Goal: Contribute content: Contribute content

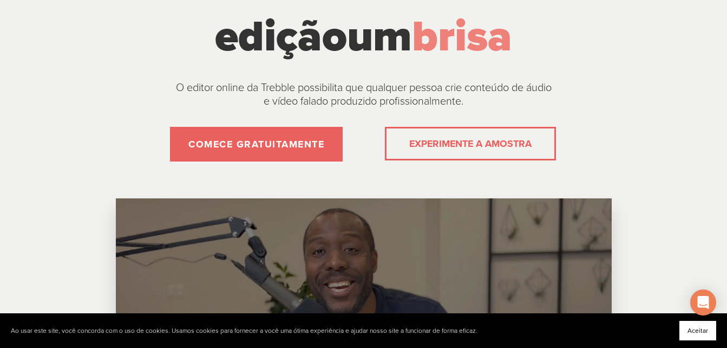
scroll to position [159, 0]
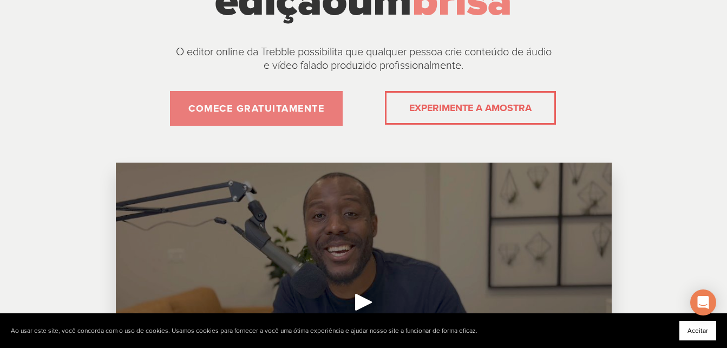
click at [301, 126] on link "COMECE GRATUITAMENTE" at bounding box center [256, 108] width 173 height 35
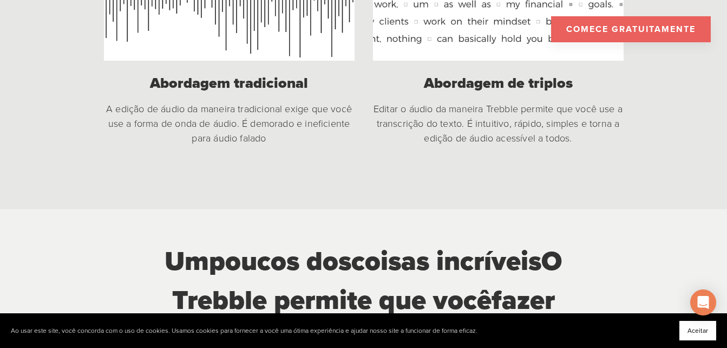
scroll to position [1036, 0]
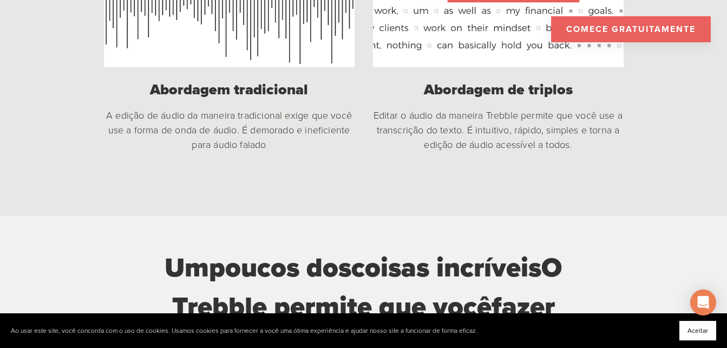
click at [662, 24] on link "COMECE GRATUITAMENTE" at bounding box center [631, 29] width 160 height 26
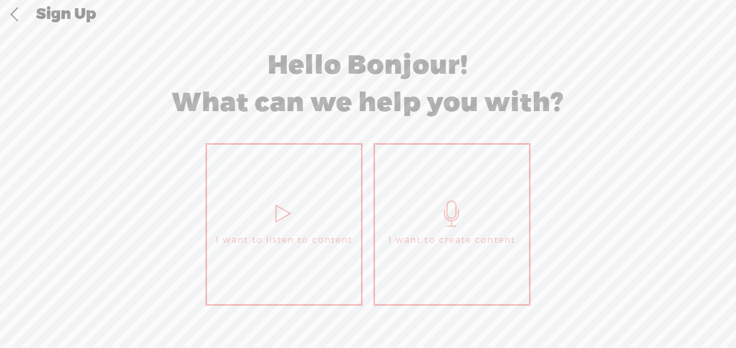
drag, startPoint x: 668, startPoint y: 0, endPoint x: 474, endPoint y: 9, distance: 194.1
click at [474, 9] on div "Sign Up" at bounding box center [382, 15] width 708 height 28
click at [284, 252] on link "I want to listen to content" at bounding box center [283, 224] width 157 height 162
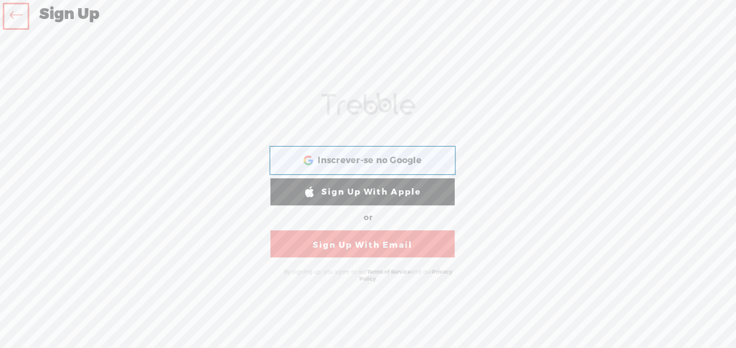
click at [381, 151] on div "Inscrever-se no Google Inscrever-se no Google. Abre em uma nova guia" at bounding box center [362, 160] width 169 height 25
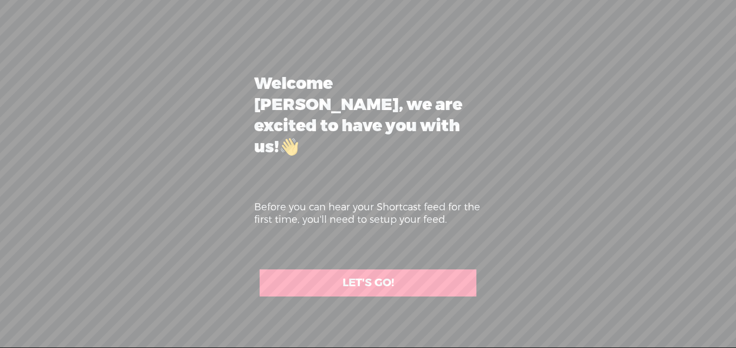
click at [360, 269] on link "LET'S GO!" at bounding box center [367, 282] width 217 height 27
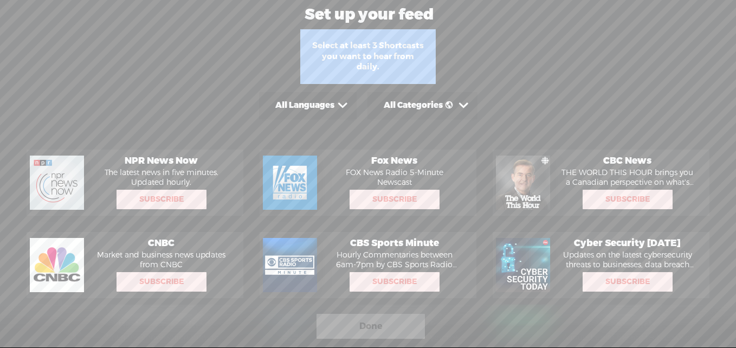
click at [351, 102] on span at bounding box center [342, 105] width 17 height 17
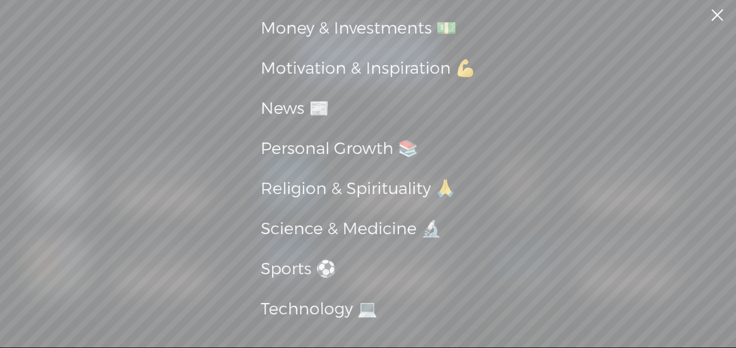
scroll to position [337, 0]
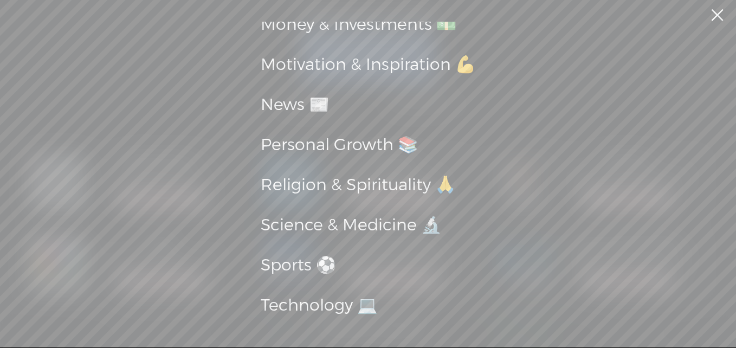
click at [390, 184] on div "Religion & Spirituality 🙏" at bounding box center [368, 185] width 215 height 29
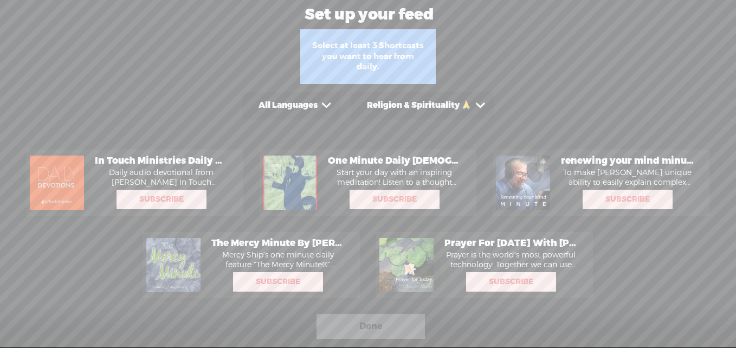
click at [282, 106] on div "All Languages" at bounding box center [287, 105] width 59 height 11
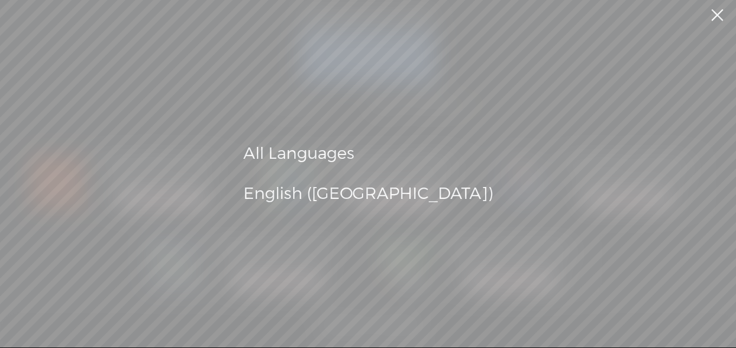
click at [368, 155] on div "All Languages" at bounding box center [368, 153] width 250 height 29
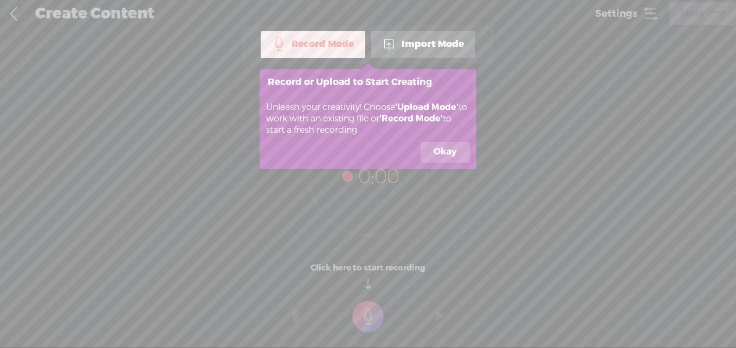
click at [441, 160] on button "Okay" at bounding box center [444, 152] width 49 height 21
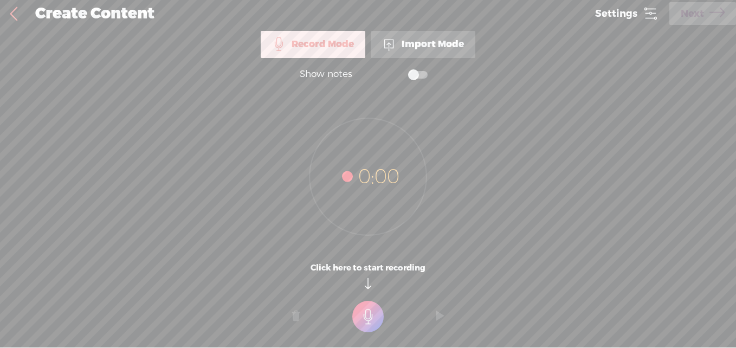
click at [420, 36] on div "Import Mode" at bounding box center [422, 44] width 105 height 27
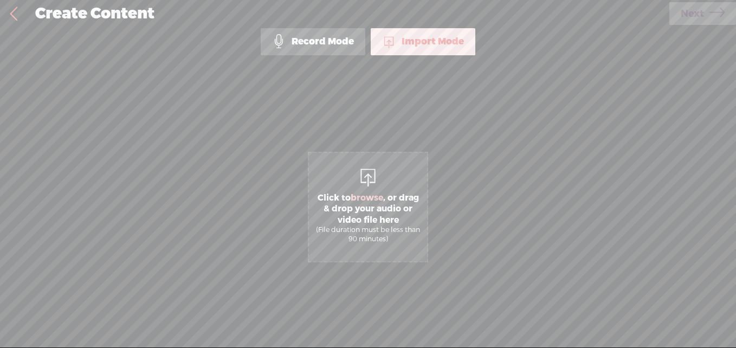
click at [344, 212] on span "Click to browse , or drag & drop your audio or video file here (File duration m…" at bounding box center [368, 218] width 118 height 62
click at [411, 175] on span "Click to browse , or drag & drop your audio or video file here (File duration m…" at bounding box center [368, 207] width 120 height 110
click at [415, 207] on span "Click to browse , or drag & drop your audio or video file here (File duration m…" at bounding box center [368, 218] width 118 height 62
click at [375, 205] on span "Click to browse , or drag & drop your audio or video file here (File duration m…" at bounding box center [368, 218] width 118 height 62
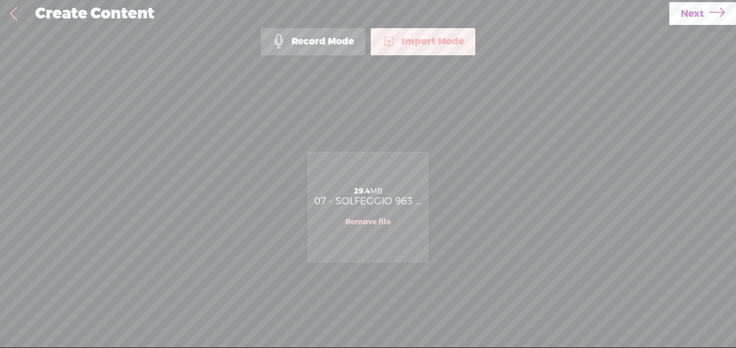
click at [698, 16] on span "Next" at bounding box center [691, 14] width 23 height 28
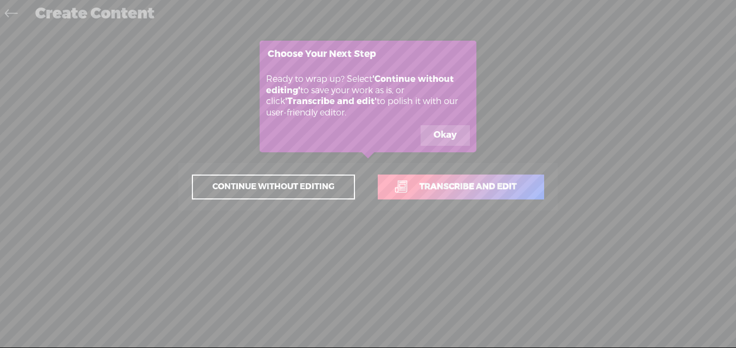
click at [444, 133] on button "Okay" at bounding box center [444, 135] width 49 height 21
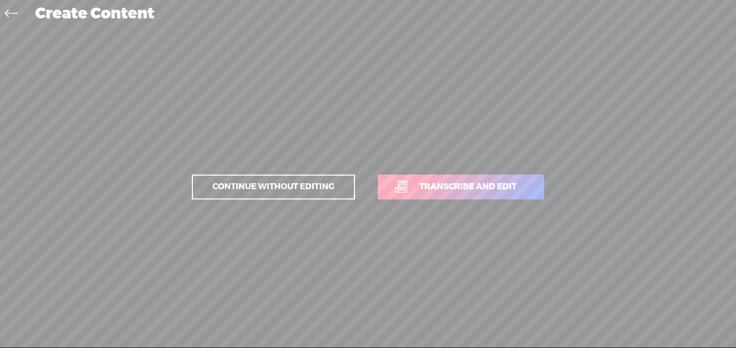
click at [346, 181] on span "Continue without editing" at bounding box center [273, 186] width 145 height 15
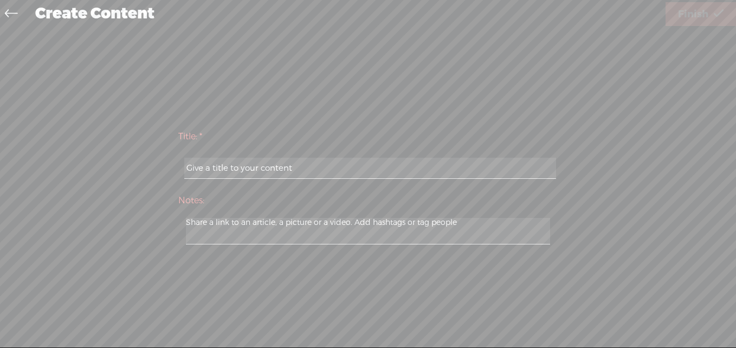
click at [371, 168] on input "text" at bounding box center [369, 168] width 371 height 21
type input "Mesa Radionica AAF"
click at [457, 220] on textarea at bounding box center [368, 231] width 364 height 27
type textarea "m"
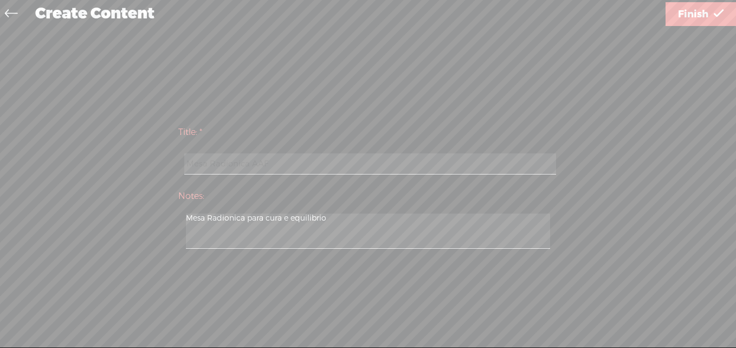
type textarea "Mesa Radionica para cura e equilibrio"
click at [703, 11] on span "Finish" at bounding box center [693, 15] width 30 height 28
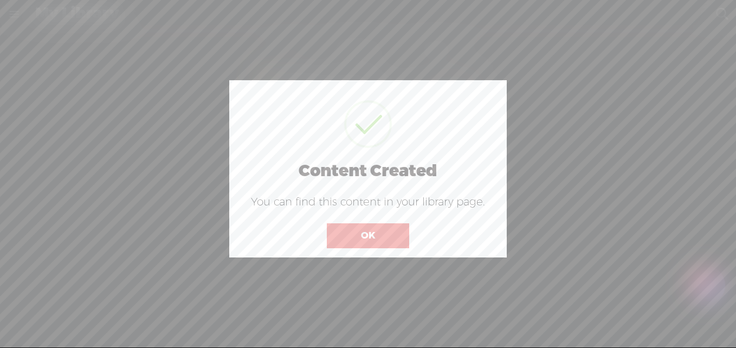
click at [367, 239] on button "OK" at bounding box center [368, 235] width 82 height 25
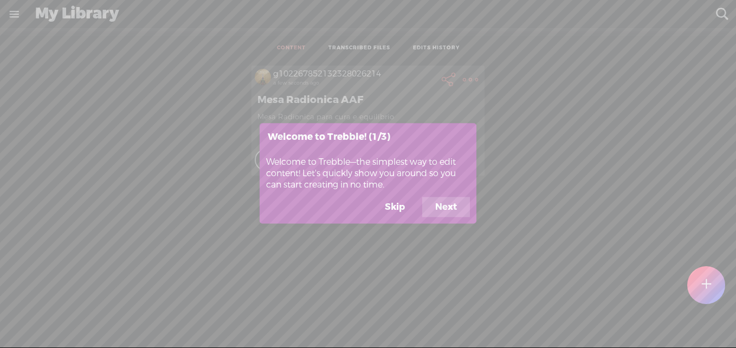
click at [447, 211] on button "Next" at bounding box center [446, 207] width 48 height 21
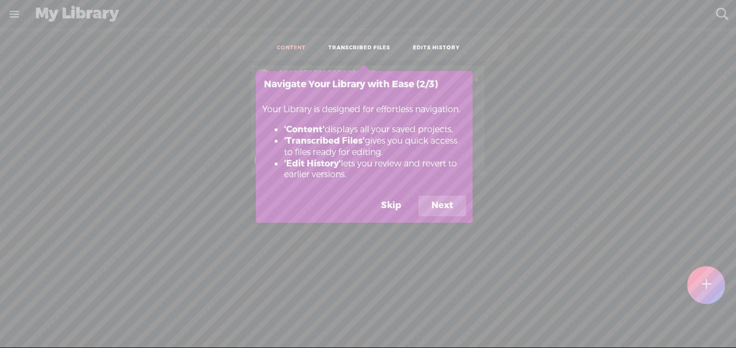
click at [447, 211] on button "Next" at bounding box center [442, 206] width 48 height 21
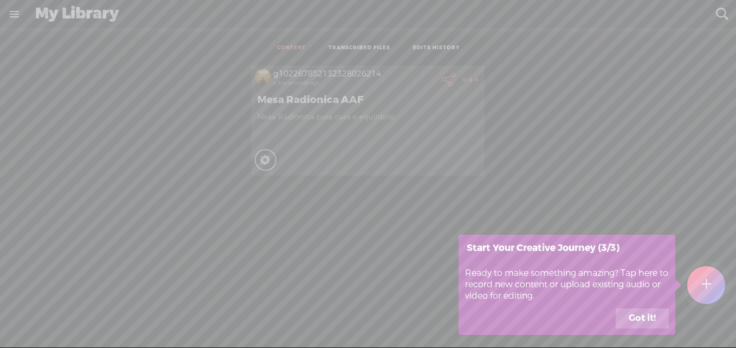
click at [655, 321] on button "Got it!" at bounding box center [641, 318] width 53 height 21
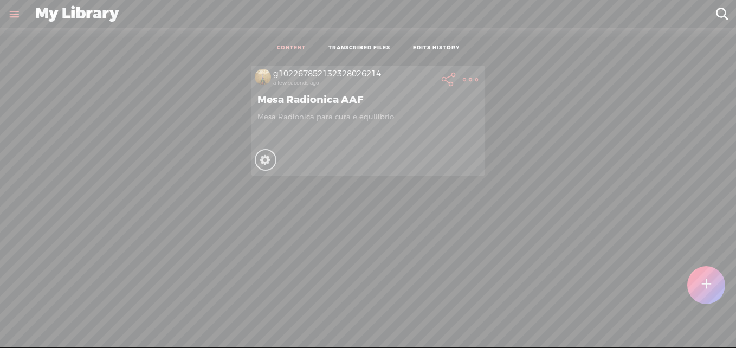
click at [259, 161] on icon at bounding box center [265, 160] width 12 height 12
click at [463, 81] on t at bounding box center [470, 79] width 15 height 15
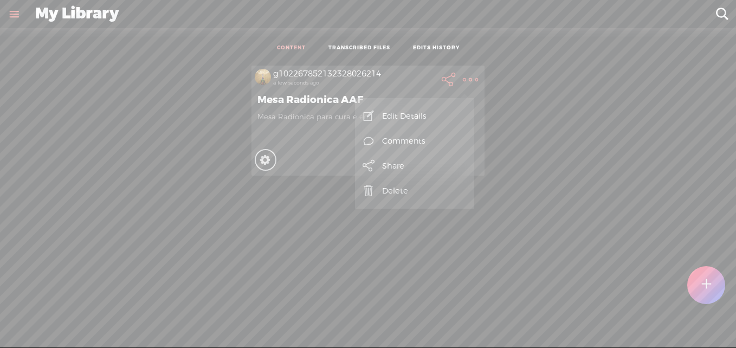
click at [418, 113] on link "Edit Details" at bounding box center [414, 115] width 108 height 25
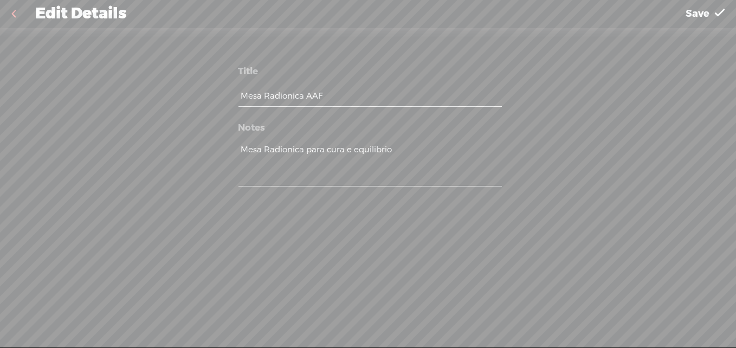
click at [701, 14] on span "Save" at bounding box center [697, 14] width 24 height 28
